Goal: Task Accomplishment & Management: Manage account settings

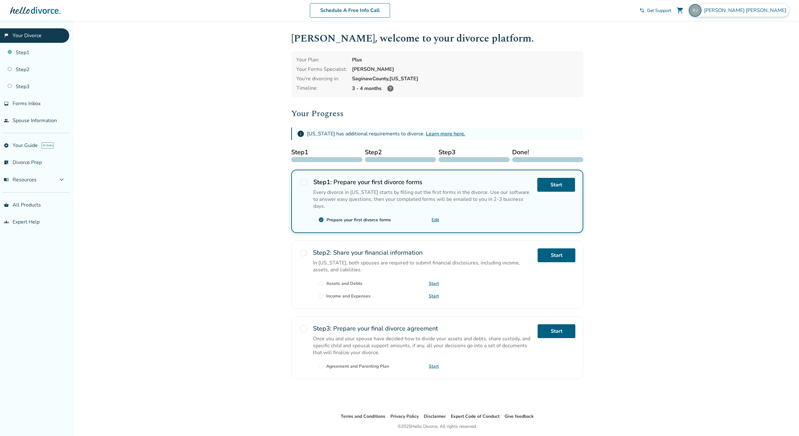
click at [762, 12] on span "[PERSON_NAME]" at bounding box center [746, 10] width 85 height 7
click at [157, 307] on div "Added to cart [PERSON_NAME] , welcome to your divorce platform. Your Plan: Plus…" at bounding box center [399, 239] width 799 height 436
click at [61, 179] on span "expand_more" at bounding box center [62, 180] width 8 height 8
click at [29, 105] on span "Forms Inbox" at bounding box center [27, 103] width 28 height 7
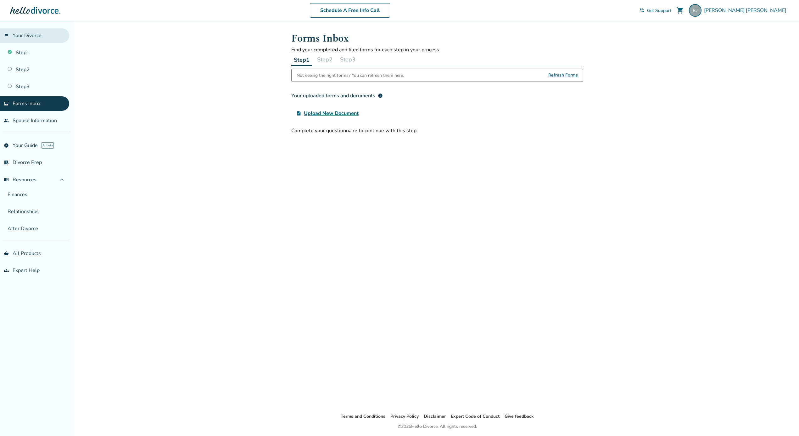
click at [33, 32] on link "flag_2 Your Divorce" at bounding box center [34, 35] width 69 height 14
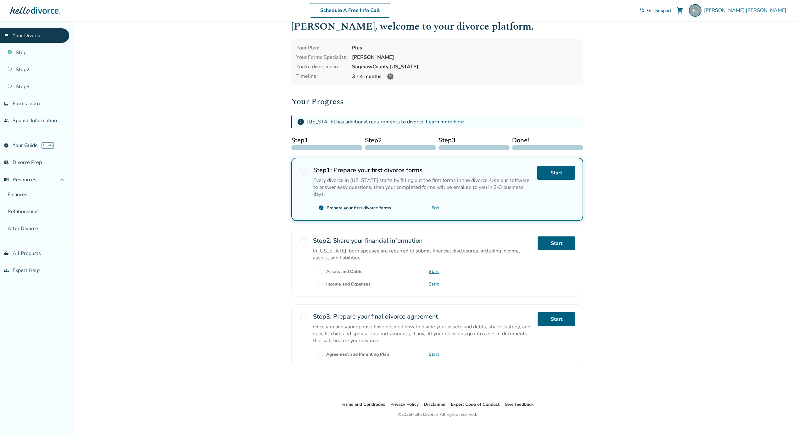
scroll to position [21, 0]
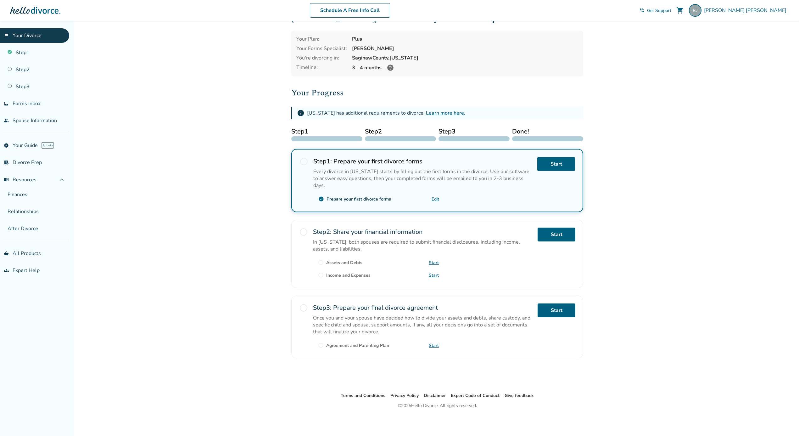
click at [120, 217] on div "Added to cart [PERSON_NAME] , welcome to your divorce platform. Your Plan: Plus…" at bounding box center [399, 218] width 799 height 436
